Goal: Task Accomplishment & Management: Manage account settings

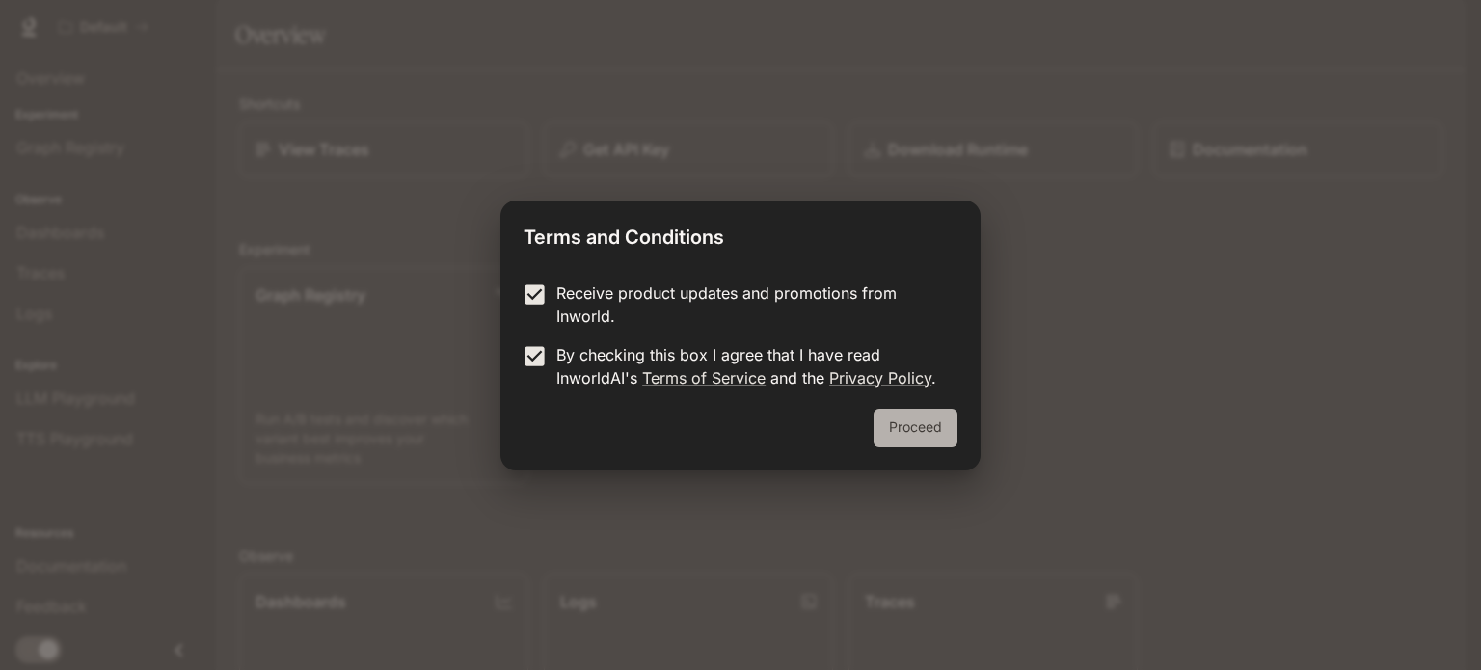
click at [920, 436] on button "Proceed" at bounding box center [915, 428] width 84 height 39
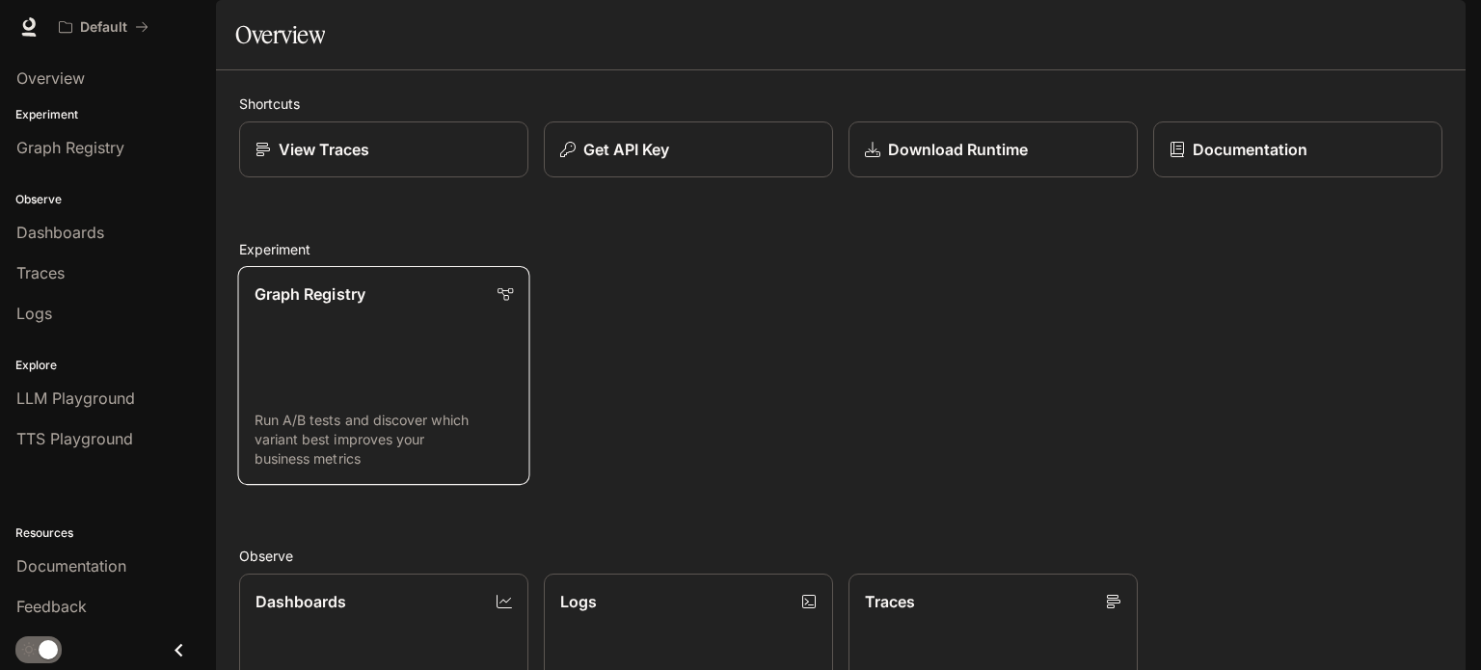
click at [356, 374] on link "Graph Registry Run A/B tests and discover which variant best improves your busi…" at bounding box center [384, 375] width 292 height 219
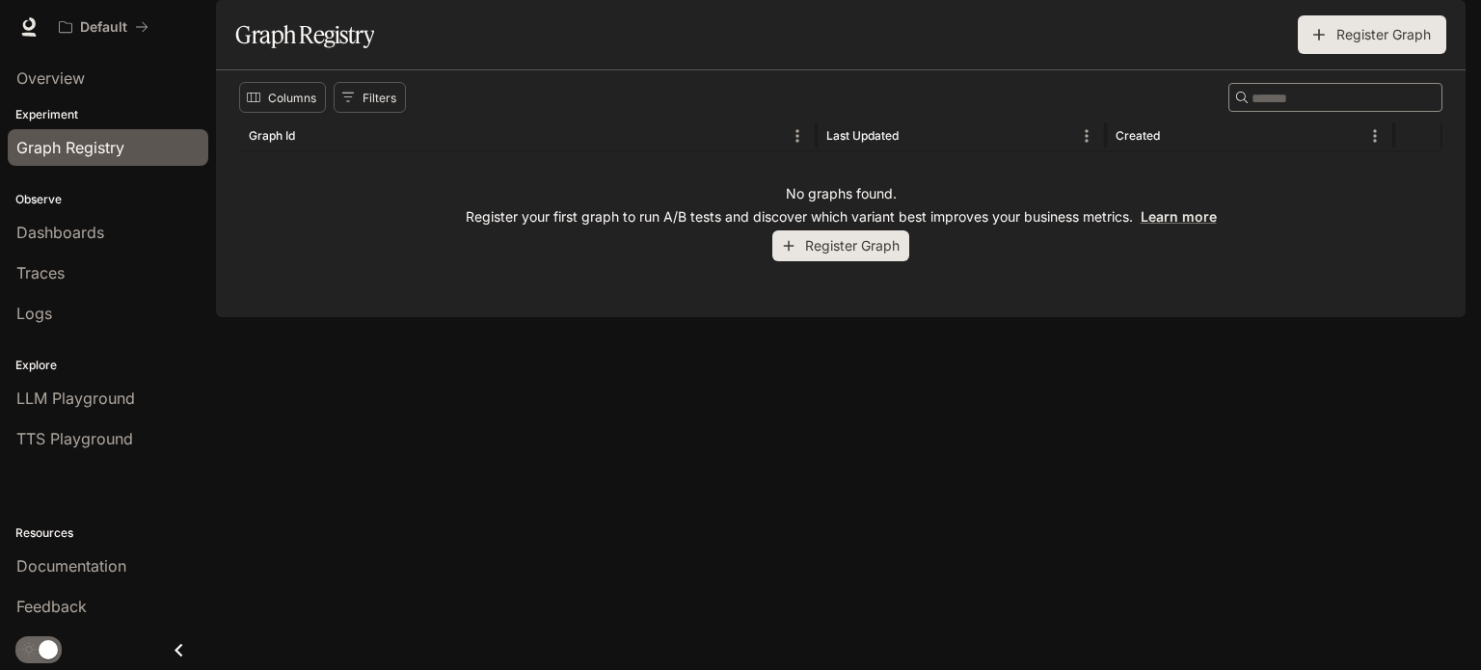
drag, startPoint x: 356, startPoint y: 374, endPoint x: 361, endPoint y: 461, distance: 86.9
click at [361, 317] on div "Columns Filters ​ Graph Id Last Updated Created No graphs found. Register your …" at bounding box center [840, 193] width 1249 height 247
click at [834, 262] on button "Register Graph" at bounding box center [840, 246] width 137 height 32
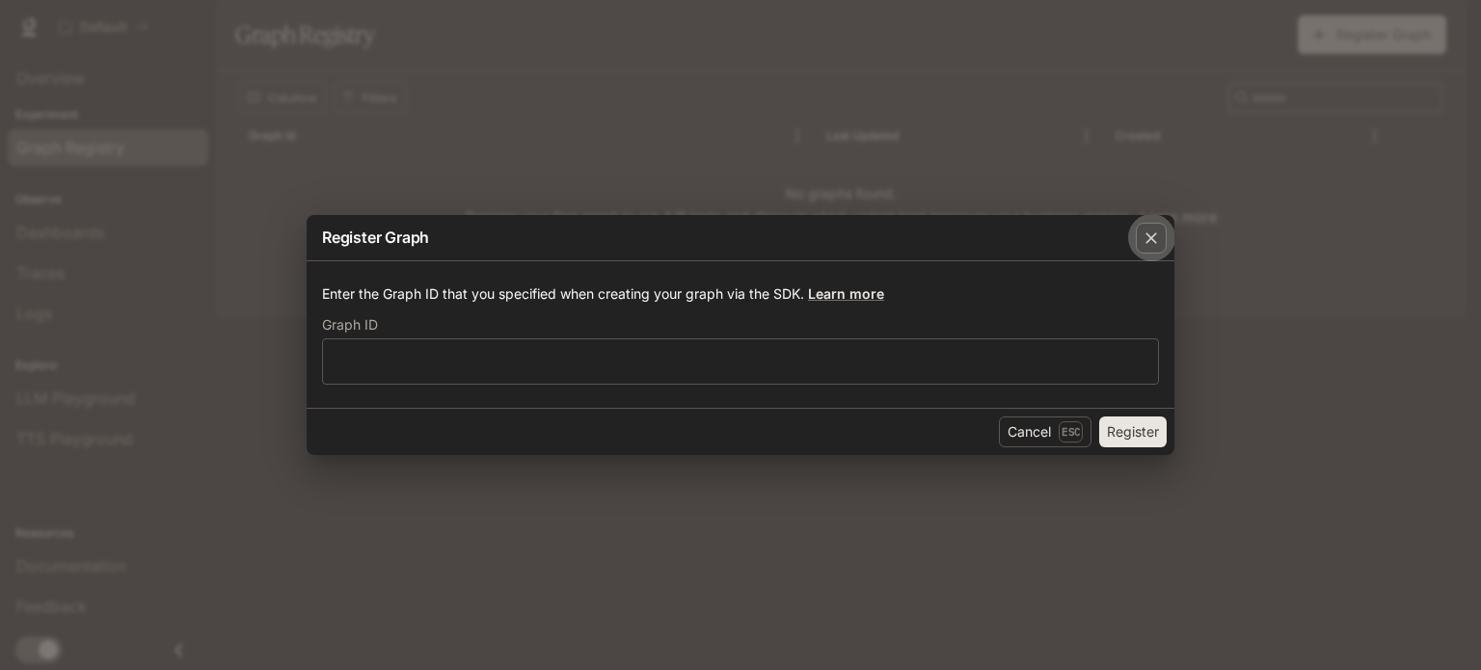
click at [1159, 227] on div "button" at bounding box center [1151, 238] width 31 height 31
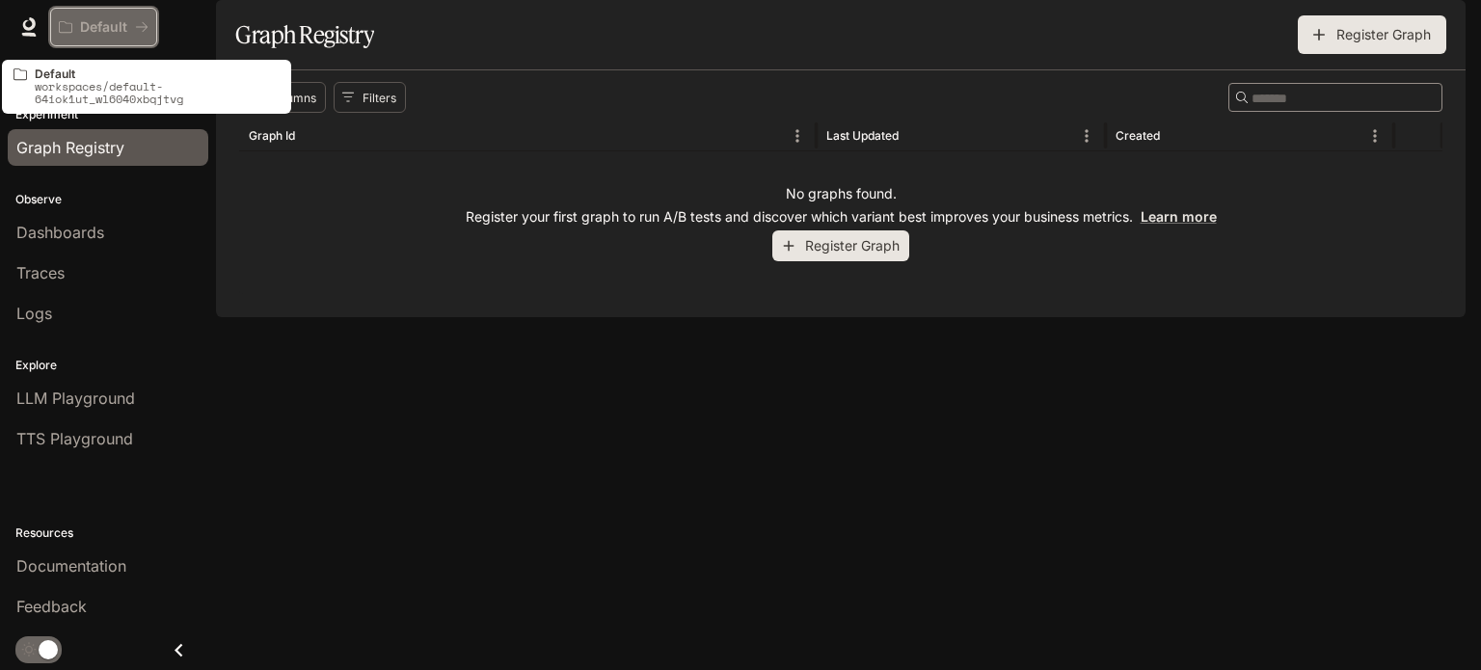
click at [140, 33] on icon "All workspaces" at bounding box center [141, 26] width 13 height 13
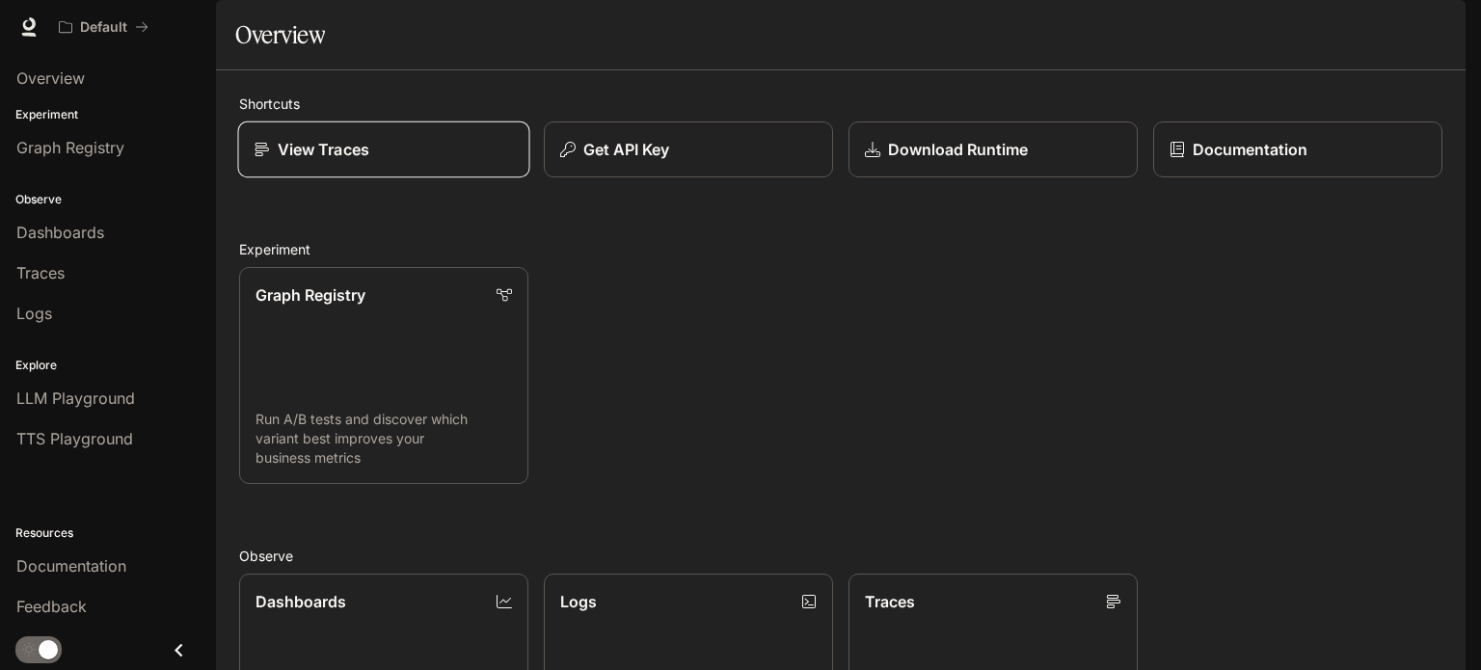
click at [355, 161] on p "View Traces" at bounding box center [324, 149] width 92 height 23
click at [1438, 30] on img "button" at bounding box center [1438, 26] width 27 height 27
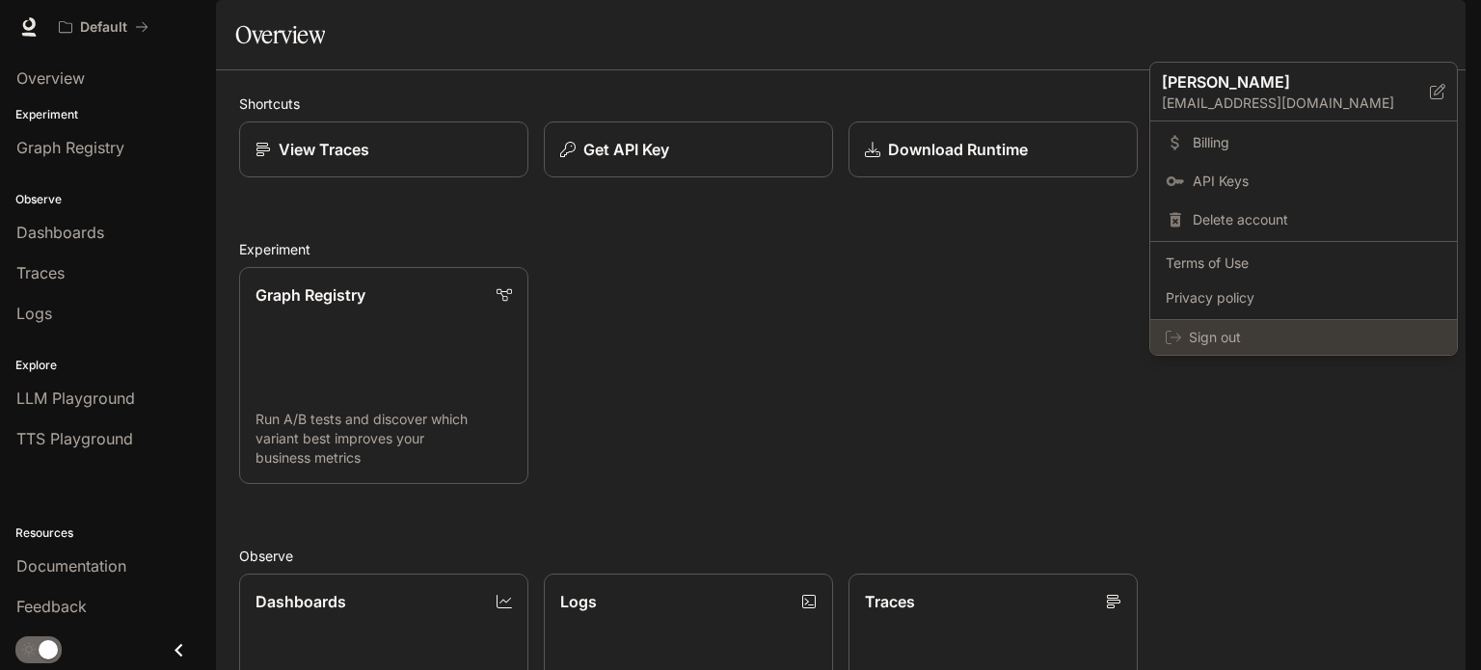
click at [1264, 333] on span "Sign out" at bounding box center [1315, 337] width 253 height 19
